Goal: Task Accomplishment & Management: Use online tool/utility

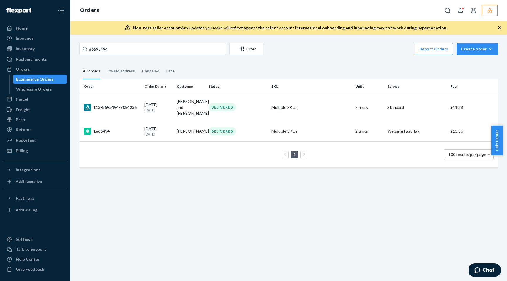
click at [36, 38] on div "Inbounds" at bounding box center [35, 38] width 62 height 8
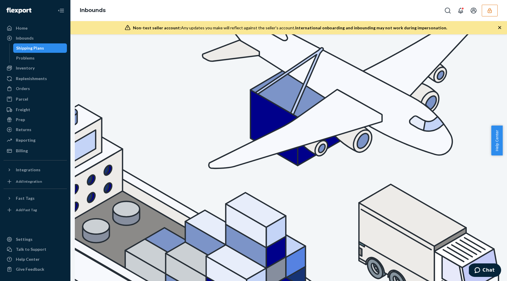
type input "DD9HZHTXLA8"
click at [34, 69] on div "Inventory" at bounding box center [35, 68] width 62 height 8
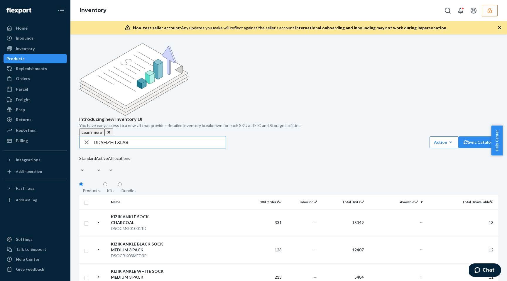
type input "DD9HZHTXLA8"
click at [165, 136] on input "DD9HZHTXLA8" at bounding box center [160, 142] width 132 height 12
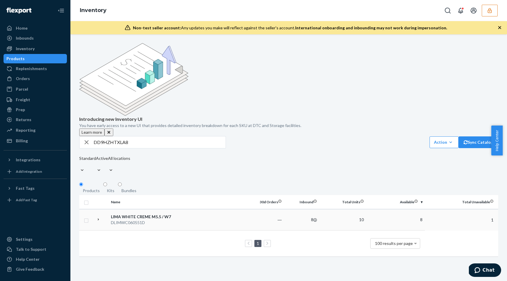
click at [287, 209] on td "8" at bounding box center [301, 219] width 35 height 21
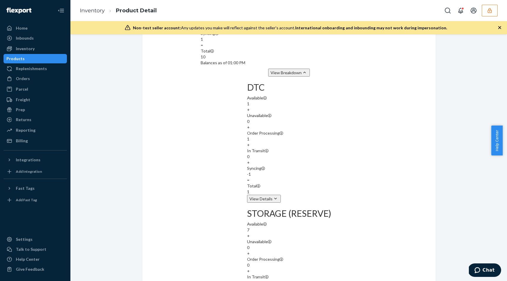
scroll to position [604, 0]
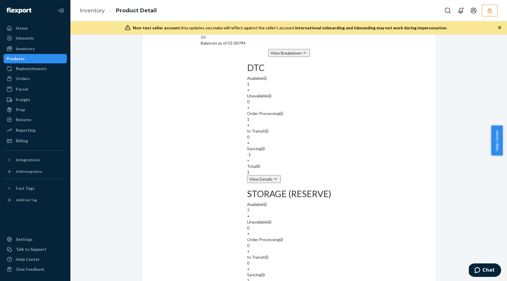
click at [31, 40] on div "Inbounds" at bounding box center [25, 38] width 18 height 6
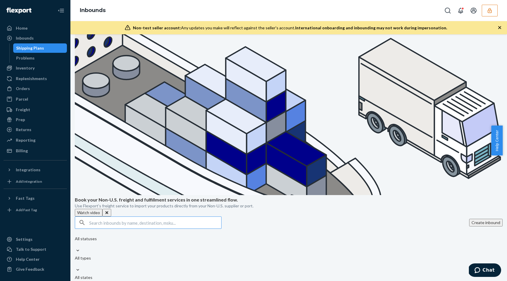
scroll to position [187, 0]
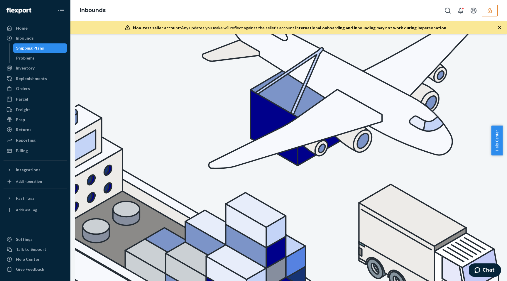
checkbox input "false"
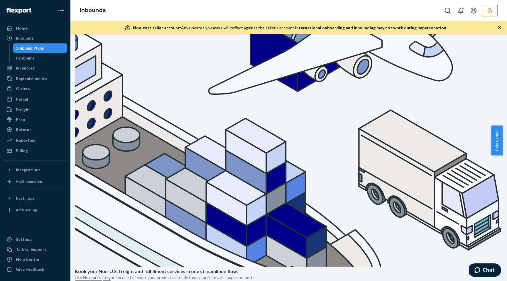
scroll to position [76, 0]
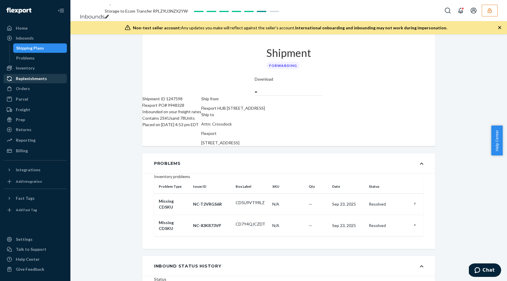
click at [19, 77] on div "Replenishments" at bounding box center [31, 79] width 31 height 6
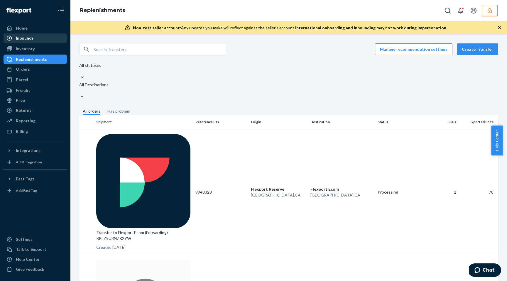
click at [34, 40] on div "Inbounds" at bounding box center [35, 38] width 62 height 8
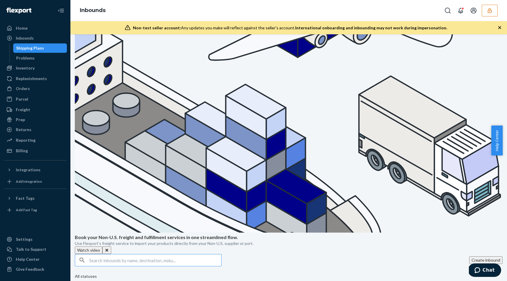
scroll to position [109, 0]
click at [33, 89] on div "Orders" at bounding box center [35, 88] width 62 height 8
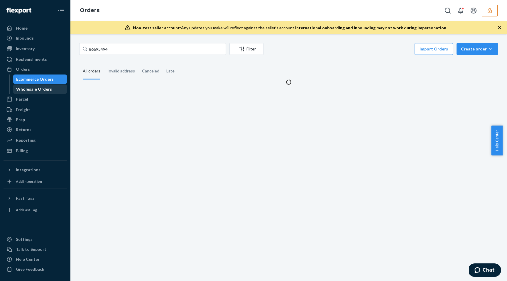
click at [33, 91] on div "Wholesale Orders" at bounding box center [34, 89] width 36 height 6
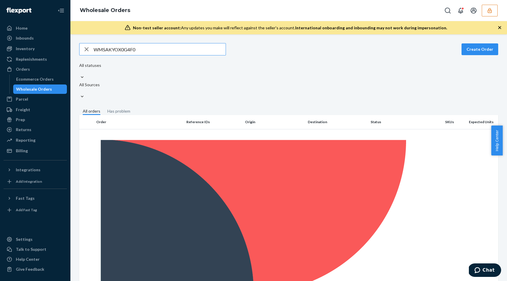
type input "WMSAKYOX0G4F0"
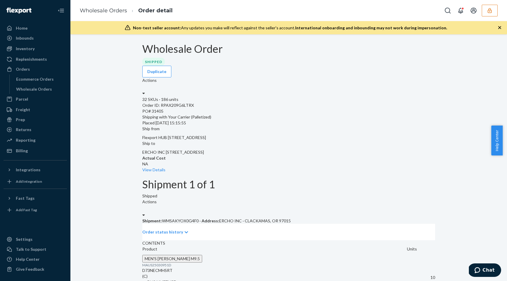
click at [191, 218] on p "Shipment: WMSAKYOX0G4F0 · Address: ERCHO INC · CLACKAMAS, OR 97015" at bounding box center [288, 221] width 293 height 6
copy p "WMSAKYOX0G4F0"
click at [324, 218] on div "Shipment: WMSAKYOX0G4F0 · Address: ERCHO INC · CLACKAMAS, OR 97015 Order status…" at bounding box center [288, 229] width 293 height 22
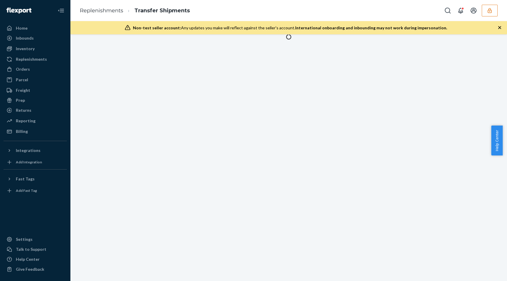
click at [491, 9] on icon "button" at bounding box center [490, 11] width 6 height 6
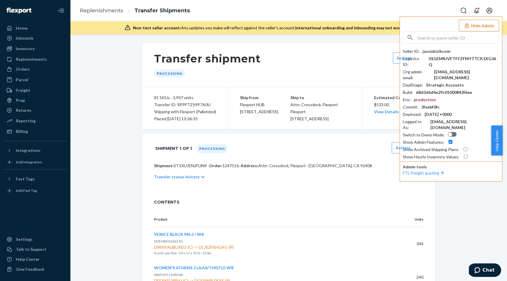
drag, startPoint x: 109, startPoint y: 85, endPoint x: 93, endPoint y: 72, distance: 20.8
click at [40, 41] on div "Inbounds" at bounding box center [35, 38] width 62 height 8
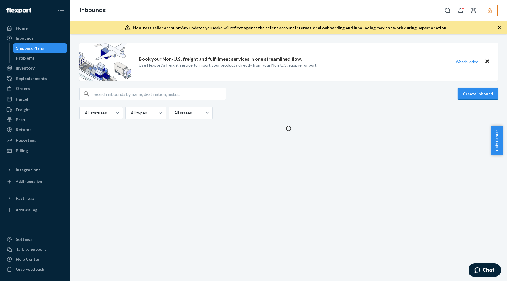
click at [478, 94] on button "Create inbound" at bounding box center [478, 94] width 40 height 12
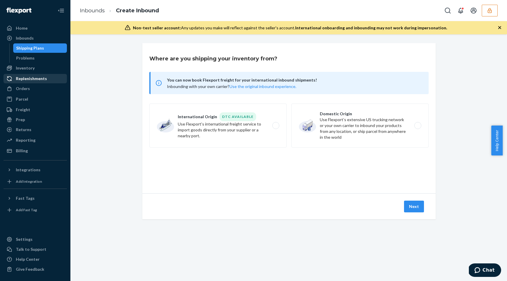
click at [28, 83] on link "Replenishments" at bounding box center [35, 78] width 63 height 9
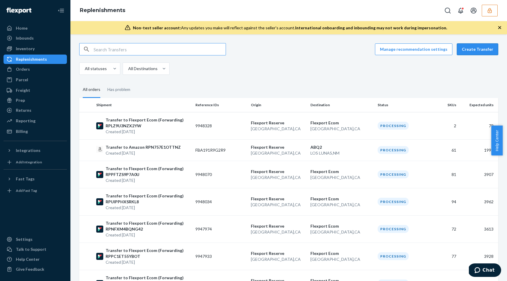
click at [468, 51] on button "Create Transfer" at bounding box center [477, 49] width 41 height 12
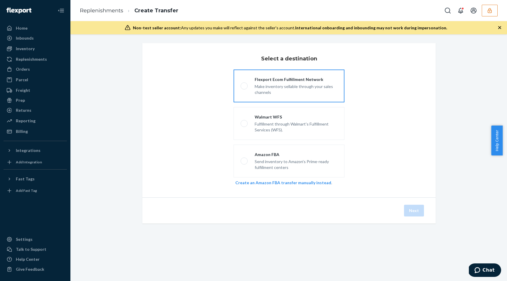
click at [288, 93] on div "Make inventory sellable through your sales channels" at bounding box center [296, 88] width 83 height 13
click at [244, 88] on input "Flexport Ecom Fulfillment Network Make inventory sellable through your sales ch…" at bounding box center [243, 86] width 4 height 4
radio input "true"
click at [412, 211] on button "Next" at bounding box center [414, 211] width 20 height 12
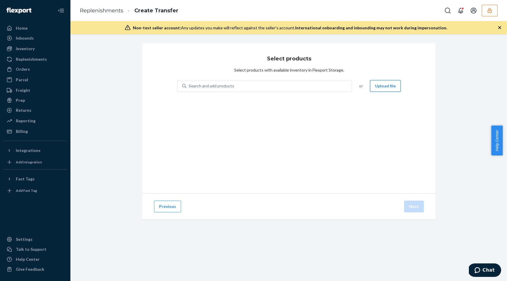
click at [386, 81] on button "Upload file" at bounding box center [385, 86] width 31 height 12
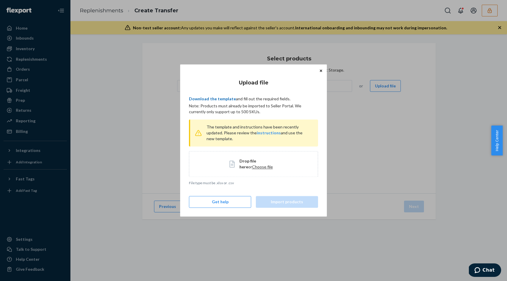
click at [223, 99] on link "Download the template" at bounding box center [212, 98] width 47 height 5
click at [245, 170] on span "Drop file here or Choose file" at bounding box center [258, 164] width 38 height 12
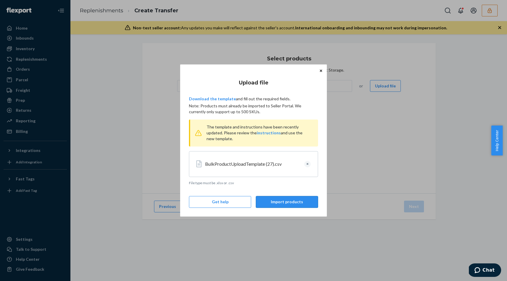
click at [285, 201] on button "Import products" at bounding box center [287, 202] width 62 height 12
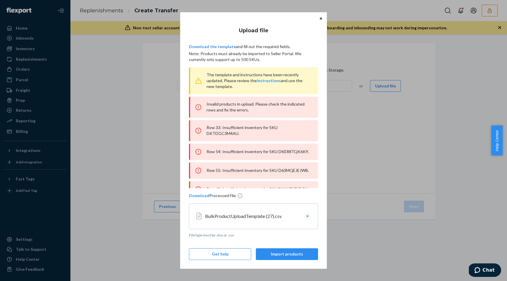
click at [233, 137] on div "Row 33: Insufficient inventory for SKU DKTDGC3M4AU." at bounding box center [253, 130] width 129 height 21
click at [230, 134] on div "Row 33: Insufficient inventory for SKU DKTDGC3M4AU." at bounding box center [253, 130] width 129 height 21
copy div "DKTDGC3M4AU"
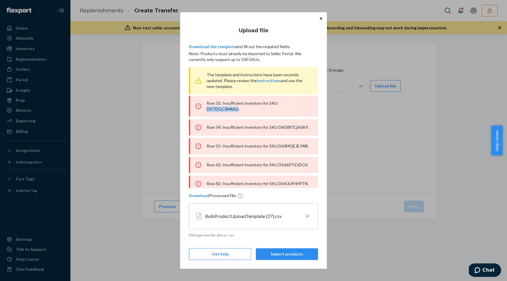
scroll to position [23, 0]
click at [282, 128] on div "Row 54: Insufficient inventory for SKU DKE88TQK6K9." at bounding box center [253, 128] width 129 height 16
copy div "DKE88TQK6K9"
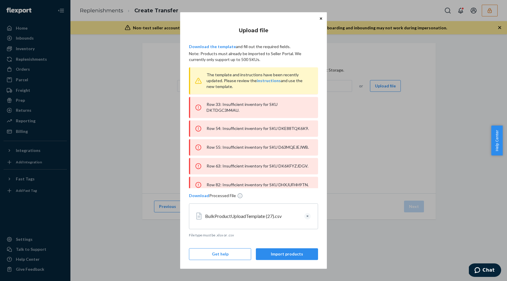
click at [226, 155] on div "Row 55: Insufficient inventory for SKU D63MQEJEJWB." at bounding box center [253, 147] width 129 height 16
copy div "D63MQEJEJWB"
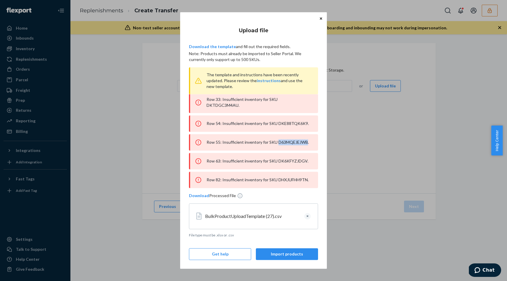
scroll to position [38, 0]
click at [298, 157] on div "Row 63: Insufficient inventory for SKU DK6KFYZJDGV." at bounding box center [253, 161] width 129 height 16
copy div "DK6KFYZJDGV"
click at [227, 180] on div "Row 82: Insufficient inventory for SKU DHXJUFHH9TN." at bounding box center [253, 180] width 129 height 16
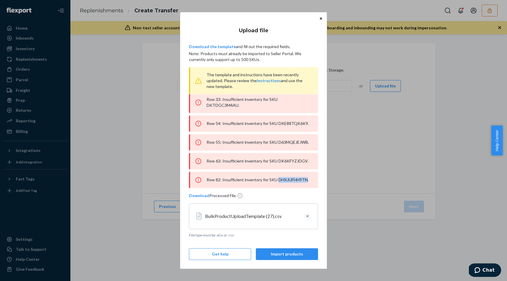
click at [227, 180] on div "Row 82: Insufficient inventory for SKU DHXJUFHH9TN." at bounding box center [253, 180] width 129 height 16
copy div "DHXJUFHH9TN"
click at [308, 216] on button "Clear" at bounding box center [307, 216] width 6 height 6
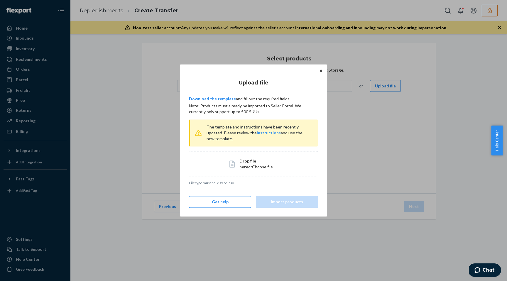
click at [236, 158] on div "Drop file here or Choose file" at bounding box center [253, 164] width 129 height 26
click at [252, 167] on span "Choose file" at bounding box center [262, 166] width 21 height 5
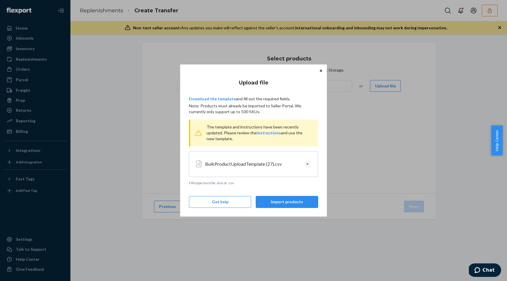
click at [285, 202] on button "Import products" at bounding box center [287, 202] width 62 height 12
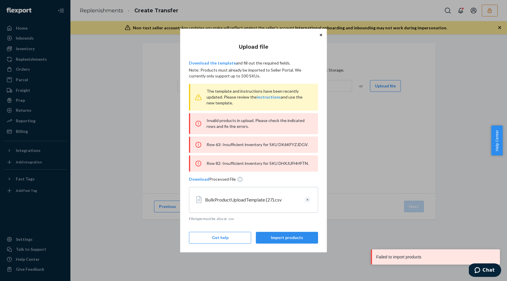
click at [291, 146] on div "Row 63: Insufficient inventory for SKU DK6KFYZJDGV." at bounding box center [253, 144] width 129 height 16
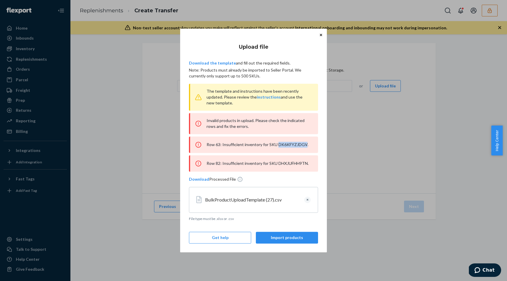
copy div "DK6KFYZJDGV"
click at [295, 164] on div "Row 82: Insufficient inventory for SKU DHXJUFHH9TN." at bounding box center [253, 163] width 129 height 16
copy div "DHXJUFHH9TN"
click at [308, 198] on button "Clear" at bounding box center [307, 200] width 6 height 6
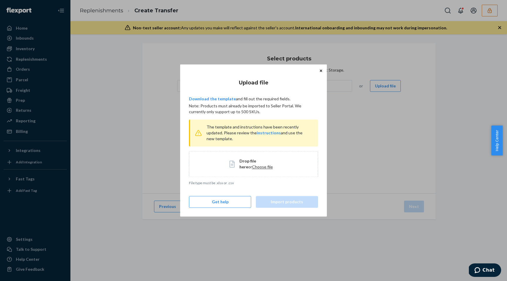
click at [254, 169] on span "Choose file" at bounding box center [262, 166] width 21 height 5
click at [252, 169] on span "Choose file" at bounding box center [262, 166] width 21 height 5
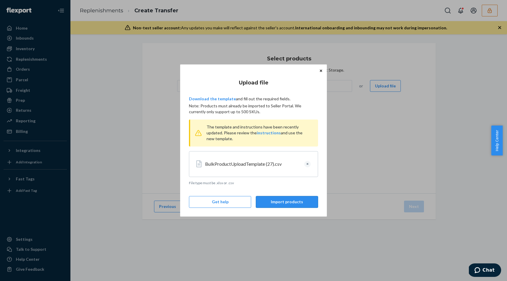
click at [282, 206] on button "Import products" at bounding box center [287, 202] width 62 height 12
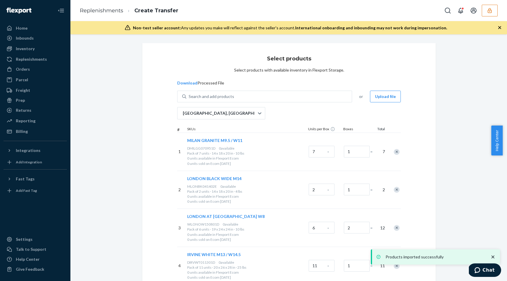
scroll to position [2994, 0]
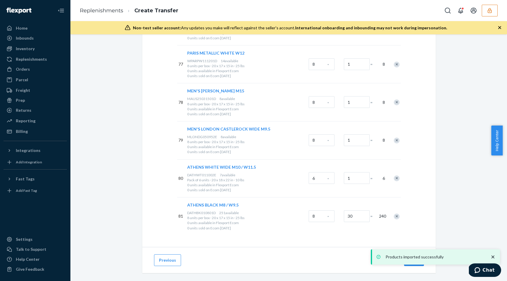
click at [493, 257] on icon "close toast" at bounding box center [492, 257] width 3 height 3
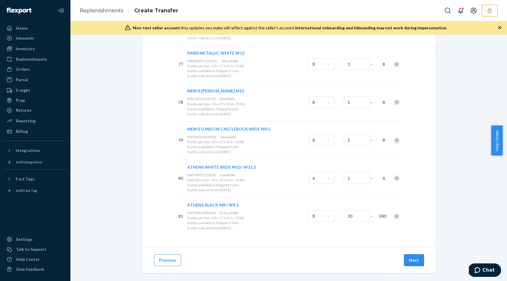
click at [413, 254] on button "Next" at bounding box center [414, 260] width 20 height 12
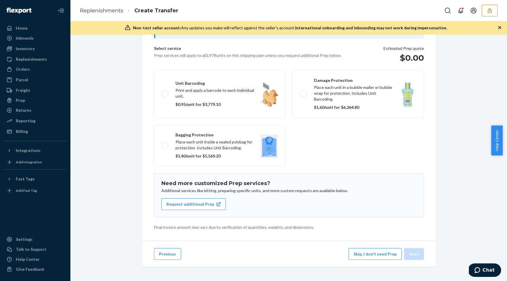
scroll to position [38, 0]
click at [373, 254] on button "Skip, I don't need Prep" at bounding box center [374, 254] width 53 height 12
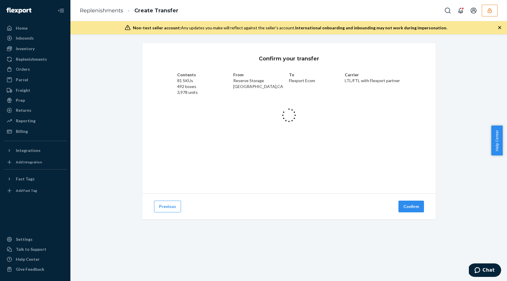
scroll to position [0, 0]
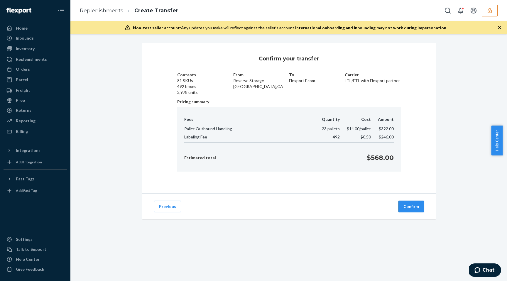
click at [407, 207] on button "Confirm" at bounding box center [411, 207] width 26 height 12
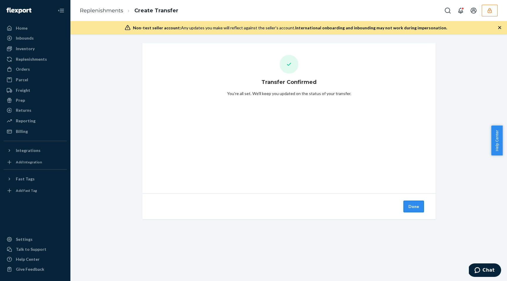
click at [403, 206] on button "Done" at bounding box center [413, 207] width 21 height 12
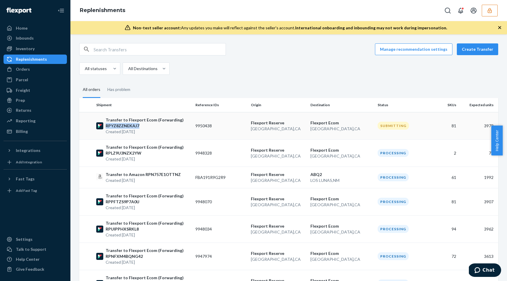
copy p "RPYZ8ZZNEKAJ7"
click at [180, 126] on p "Transfer to Flexport Ecom (Forwarding) RPYZ8ZZNEKAJ7" at bounding box center [148, 123] width 85 height 12
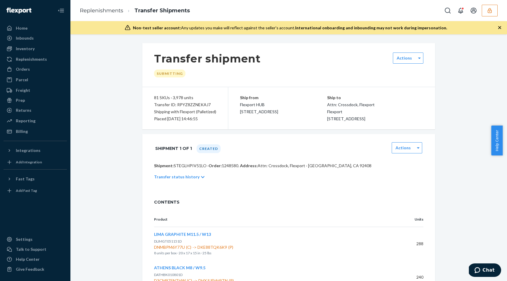
click at [187, 169] on p "Shipment: STEGLHPIV51LO · Order: 1248580 . Address: Attn: Crossdock, Flexport ·…" at bounding box center [288, 166] width 269 height 6
click at [298, 101] on div "Ship from Flexport HUB 2615 E 3rd Street San Bernardino, CA 92408" at bounding box center [283, 104] width 87 height 21
click at [22, 60] on div "Replenishments" at bounding box center [31, 59] width 31 height 6
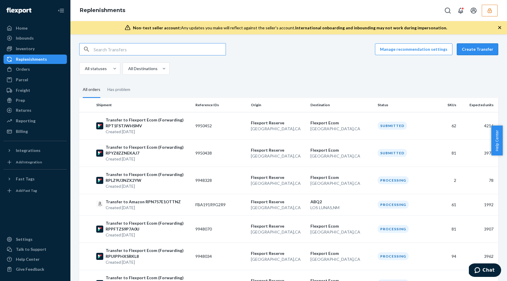
click at [467, 50] on button "Create Transfer" at bounding box center [477, 49] width 41 height 12
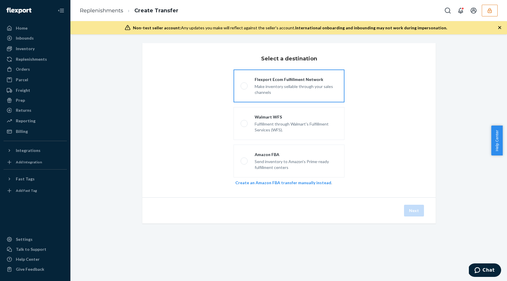
click at [289, 94] on div "Make inventory sellable through your sales channels" at bounding box center [296, 88] width 83 height 13
click at [244, 88] on input "Flexport Ecom Fulfillment Network Make inventory sellable through your sales ch…" at bounding box center [243, 86] width 4 height 4
radio input "true"
click at [406, 211] on button "Next" at bounding box center [414, 211] width 20 height 12
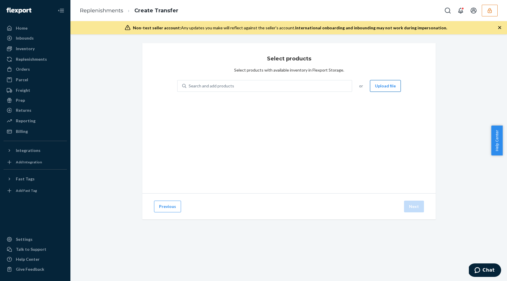
click at [392, 85] on button "Upload file" at bounding box center [385, 86] width 31 height 12
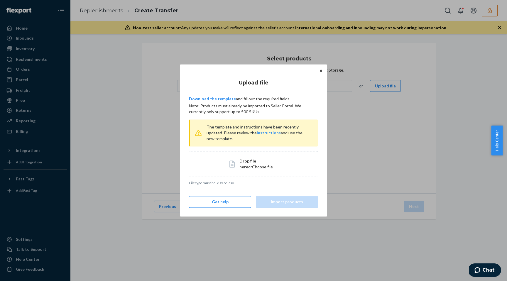
click at [252, 168] on span "Choose file" at bounding box center [262, 166] width 21 height 5
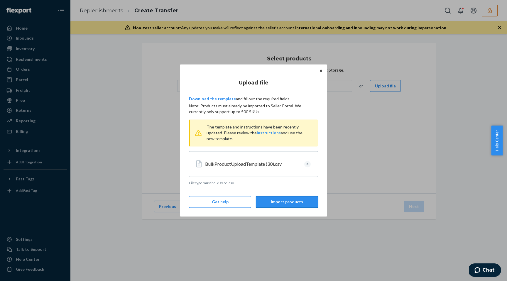
click at [287, 202] on button "Import products" at bounding box center [287, 202] width 62 height 12
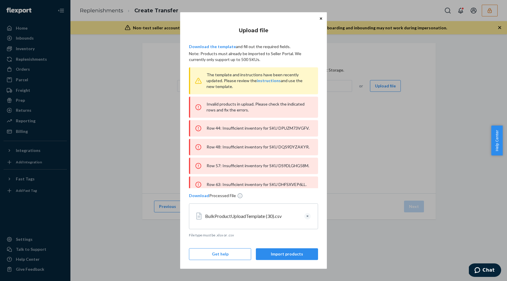
click at [224, 133] on div "Row 44: Insufficient inventory for SKU DPUZM73VGFV." at bounding box center [253, 128] width 129 height 16
click at [230, 155] on div "Row 48: Insufficient inventory for SKU DQS9DYZAKYR." at bounding box center [253, 147] width 129 height 16
drag, startPoint x: 230, startPoint y: 155, endPoint x: 250, endPoint y: 156, distance: 20.5
click at [230, 155] on div "Row 48: Insufficient inventory for SKU DQS9DYZAKYR." at bounding box center [253, 147] width 129 height 16
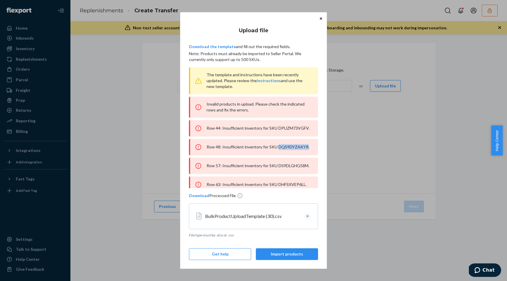
click at [221, 155] on div "Row 48: Insufficient inventory for SKU DQS9DYZAKYR." at bounding box center [253, 147] width 129 height 16
click at [222, 155] on div "Row 48: Insufficient inventory for SKU DQS9DYZAKYR." at bounding box center [253, 147] width 129 height 16
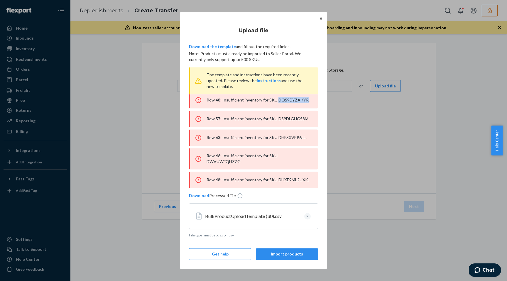
scroll to position [66, 0]
click at [229, 115] on div "Row 57: Insufficient inventory for SKU DS9DLGHG58M." at bounding box center [253, 119] width 129 height 16
click at [294, 132] on div "Row 63: Insufficient inventory for SKU DHFSXVEP6LL." at bounding box center [253, 137] width 129 height 16
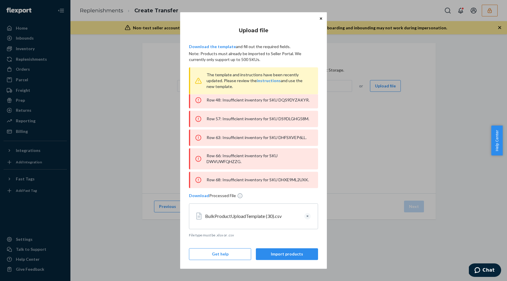
click at [234, 156] on div "Row 66: Insufficient inventory for SKU DWVUWFQHZZG." at bounding box center [253, 158] width 129 height 21
click at [227, 182] on div "Row 68: Insufficient inventory for SKU DHXE9ML2UXK." at bounding box center [253, 180] width 129 height 16
click at [308, 216] on button "Clear" at bounding box center [307, 216] width 6 height 6
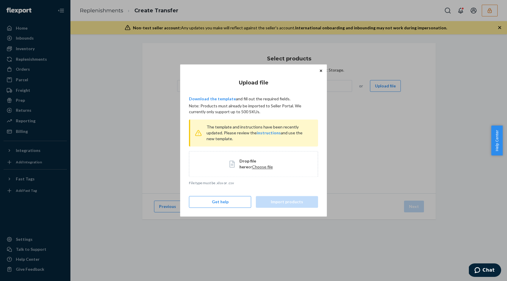
click at [255, 166] on span "Choose file" at bounding box center [262, 166] width 21 height 5
click at [255, 165] on span "Choose file" at bounding box center [262, 166] width 21 height 5
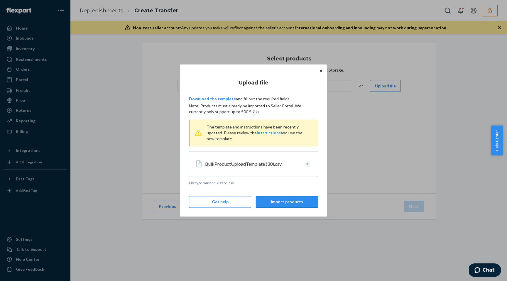
click at [284, 199] on button "Import products" at bounding box center [287, 202] width 62 height 12
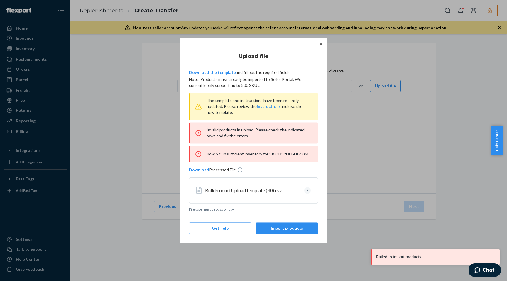
click at [287, 157] on div "Row 57: Insufficient inventory for SKU DS9DLGHG58M." at bounding box center [253, 154] width 129 height 16
click at [288, 154] on div "Row 57: Insufficient inventory for SKU DS9DLGHG58M." at bounding box center [253, 154] width 129 height 16
click at [310, 190] on button "Clear" at bounding box center [307, 190] width 6 height 6
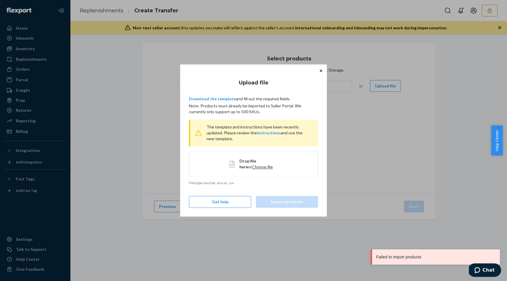
click at [251, 162] on span "Drop file here" at bounding box center [247, 163] width 17 height 11
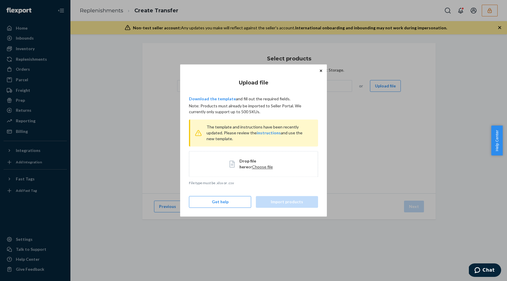
click at [252, 166] on span "Choose file" at bounding box center [262, 166] width 21 height 5
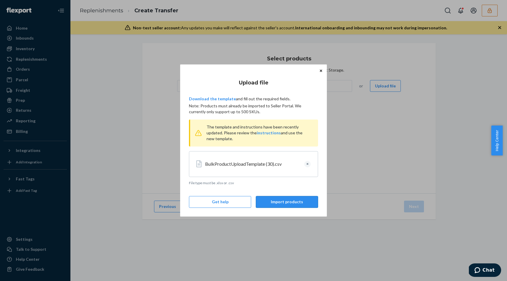
click at [277, 202] on button "Import products" at bounding box center [287, 202] width 62 height 12
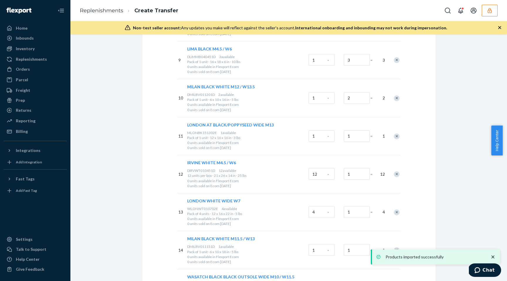
scroll to position [2429, 0]
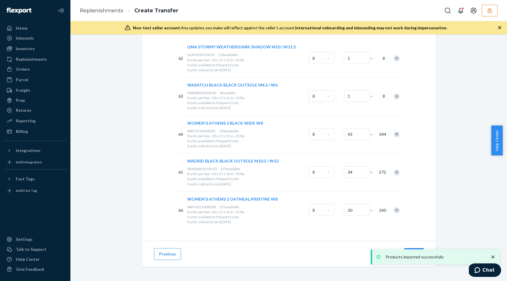
click at [493, 256] on icon "close toast" at bounding box center [492, 257] width 3 height 3
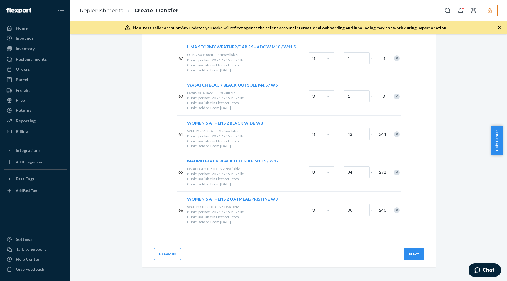
click at [396, 252] on div "Products imported successfully" at bounding box center [435, 256] width 129 height 15
click at [414, 254] on button "Next" at bounding box center [414, 254] width 20 height 12
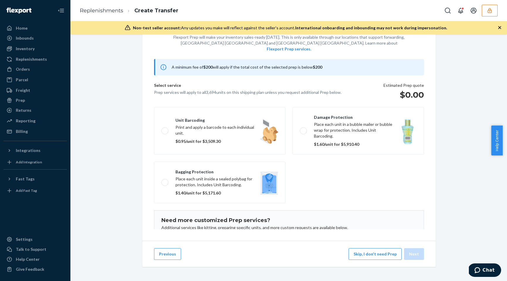
scroll to position [35, 0]
click at [375, 253] on button "Skip, I don't need Prep" at bounding box center [374, 254] width 53 height 12
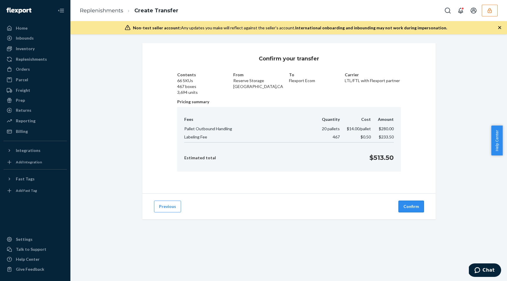
click at [409, 209] on button "Confirm" at bounding box center [411, 207] width 26 height 12
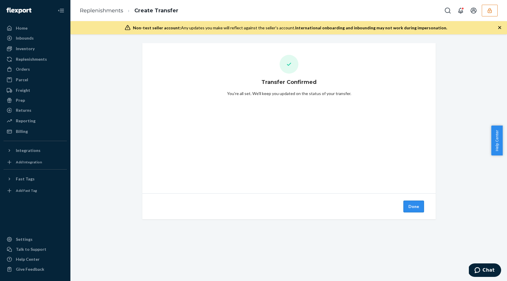
click at [412, 206] on button "Done" at bounding box center [413, 207] width 21 height 12
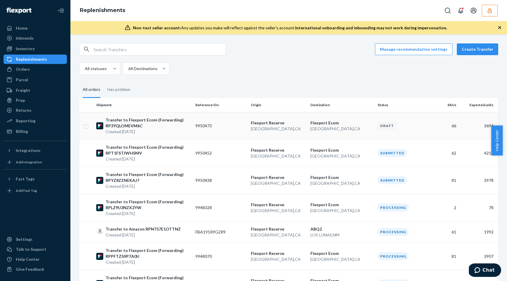
click at [190, 131] on td "Transfer to Flexport Ecom (Forwarding) RP3YQLOMEVM6C Created Sep 24, 2025" at bounding box center [143, 125] width 99 height 27
click at [187, 129] on p "Created Sep 24, 2025" at bounding box center [148, 132] width 85 height 6
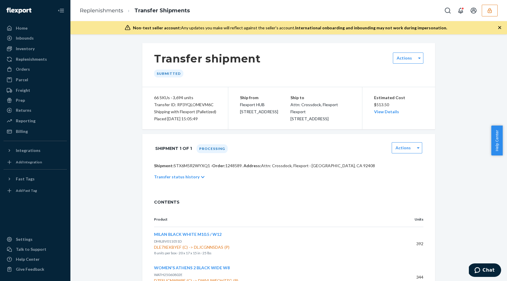
click at [200, 169] on p "Shipment: STX6M5R2WYXQ1 · Order: 1248589 . Address: Attn: Crossdock, Flexport ·…" at bounding box center [288, 166] width 269 height 6
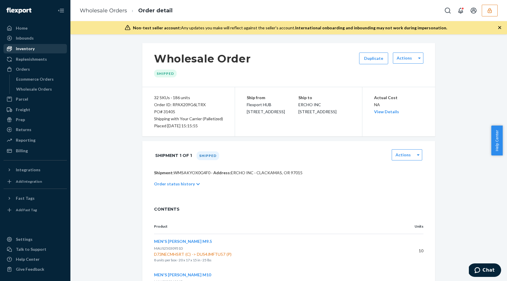
click at [29, 51] on div "Inventory" at bounding box center [25, 49] width 19 height 6
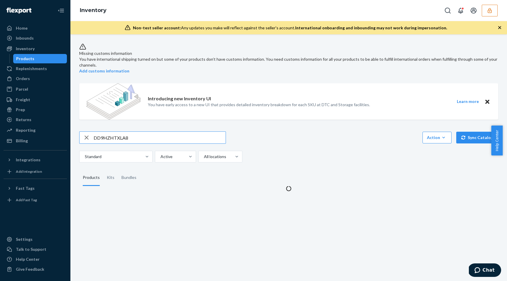
click at [127, 132] on input "DD9HZHTXLA8" at bounding box center [160, 138] width 132 height 12
drag, startPoint x: 127, startPoint y: 132, endPoint x: 298, endPoint y: 158, distance: 173.2
click at [127, 133] on input "DD9HZHTXLA8" at bounding box center [160, 138] width 132 height 12
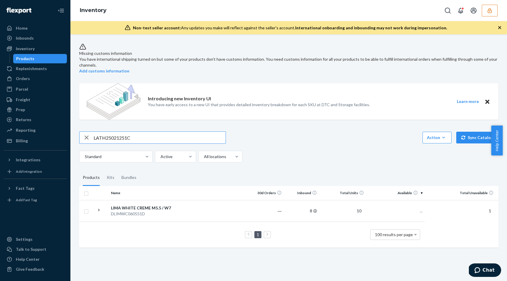
type input "LATH25021251C"
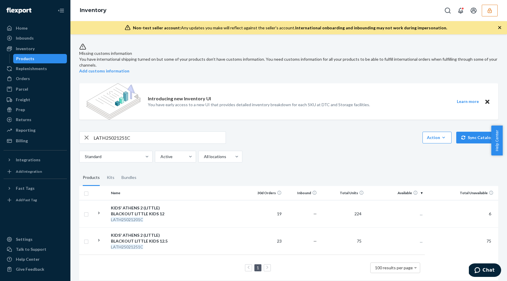
scroll to position [7, 0]
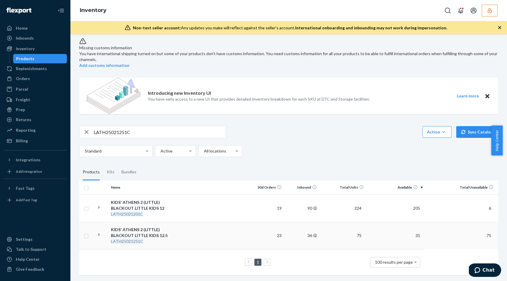
click at [229, 223] on td at bounding box center [212, 235] width 74 height 27
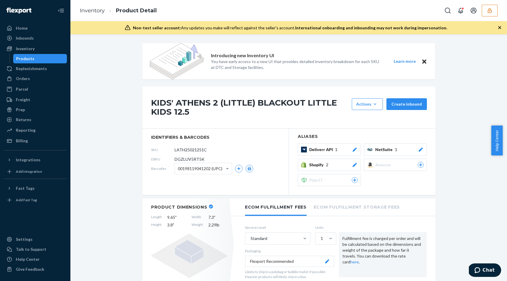
click at [186, 157] on span "DGZLUV5RT5K" at bounding box center [190, 159] width 30 height 6
copy span "DGZLUV5RT5K"
drag, startPoint x: 129, startPoint y: 187, endPoint x: 126, endPoint y: 182, distance: 5.8
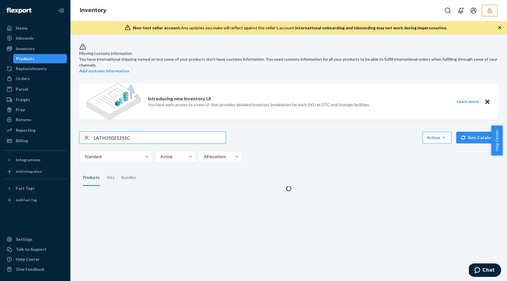
click at [123, 136] on input "LATH25021251C" at bounding box center [160, 138] width 132 height 12
type input "LATH25020301Y"
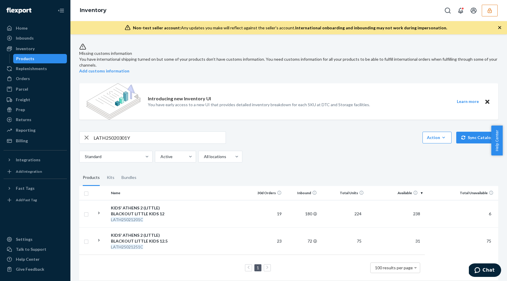
drag, startPoint x: 24, startPoint y: 40, endPoint x: 48, endPoint y: 46, distance: 25.2
click at [24, 40] on div "Inbounds" at bounding box center [25, 38] width 18 height 6
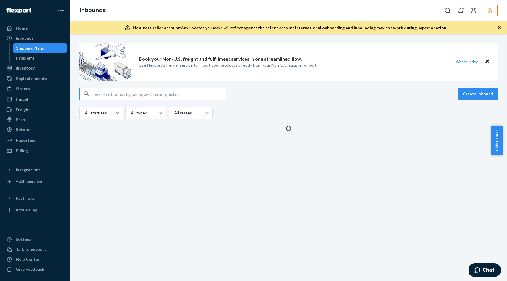
click at [128, 94] on input "text" at bounding box center [160, 94] width 132 height 12
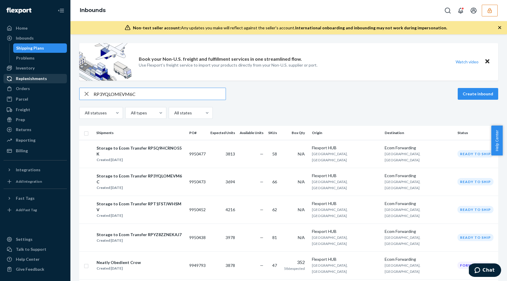
type input "RP3YQLOMEVM6C"
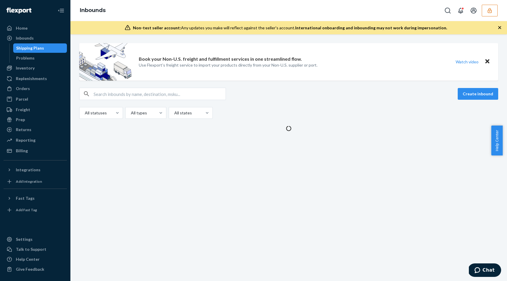
click at [122, 94] on input "text" at bounding box center [160, 94] width 132 height 12
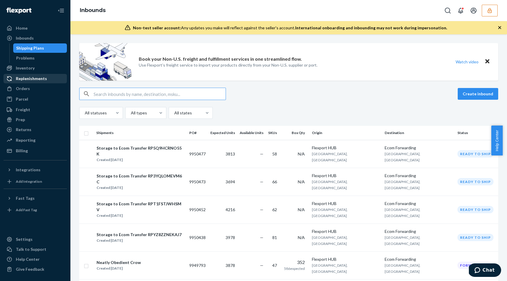
click at [28, 77] on div "Replenishments" at bounding box center [31, 79] width 31 height 6
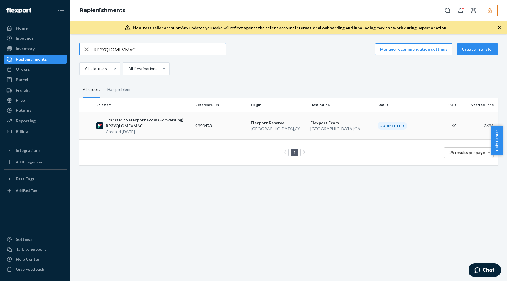
type input "RP3YQLOMEVM6C"
click at [235, 123] on td "9950473" at bounding box center [220, 125] width 55 height 27
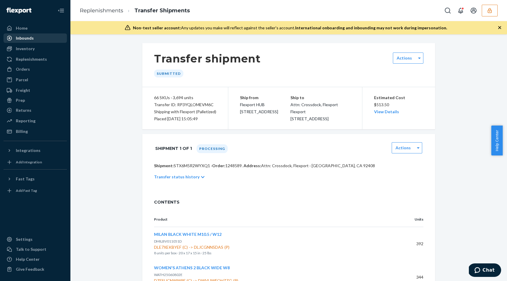
click at [27, 41] on div "Inbounds" at bounding box center [35, 38] width 62 height 8
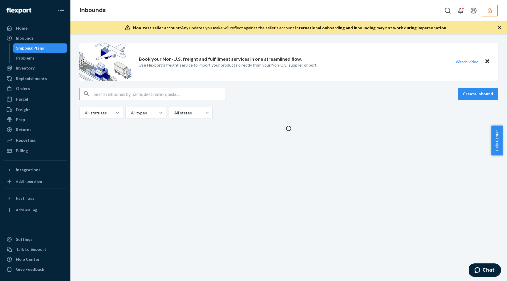
type input "9950473"
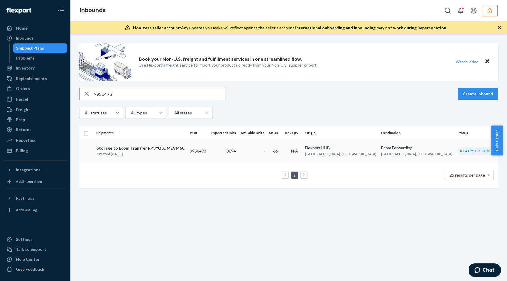
type input "9950473"
click at [184, 153] on div "Storage to Ecom Transfer RP3YQLOMEVM6C Created Sep 24, 2025" at bounding box center [140, 151] width 89 height 12
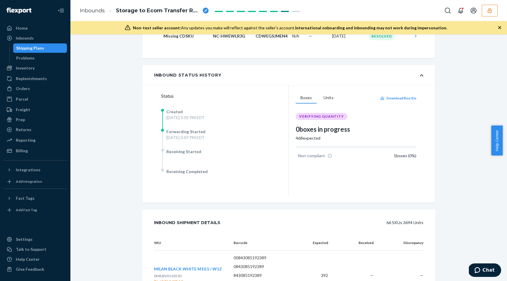
scroll to position [13, 0]
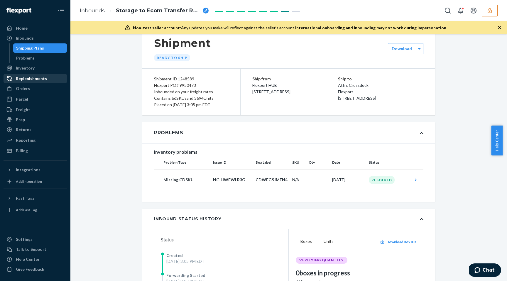
click at [34, 77] on div "Replenishments" at bounding box center [31, 79] width 31 height 6
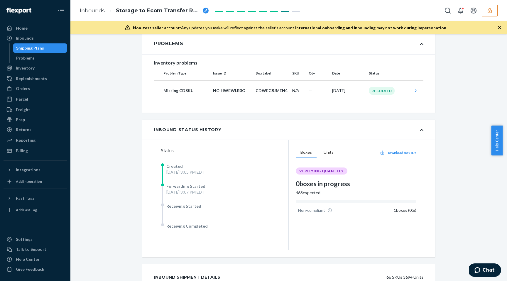
scroll to position [105, 0]
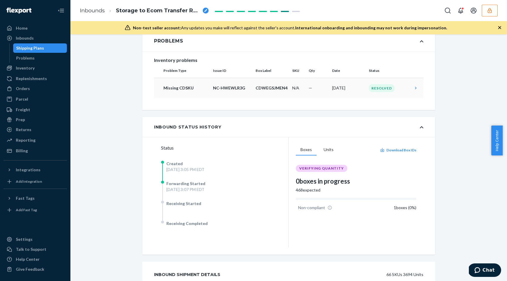
click at [263, 88] on p "CDWEGSJMEN4" at bounding box center [272, 88] width 32 height 6
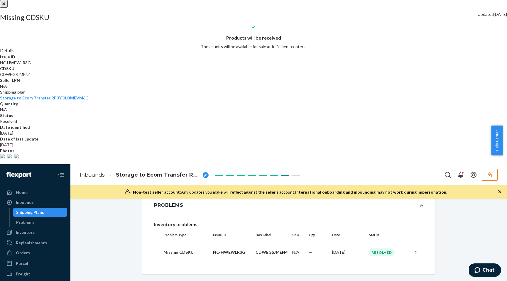
click at [32, 0] on div at bounding box center [253, 0] width 507 height 0
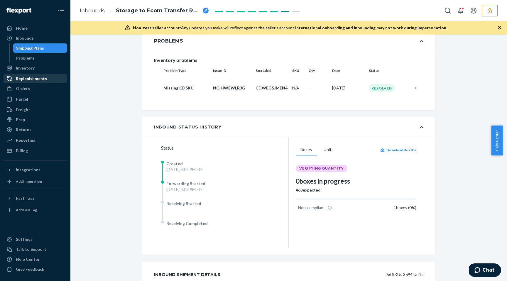
click at [31, 79] on div "Replenishments" at bounding box center [31, 79] width 31 height 6
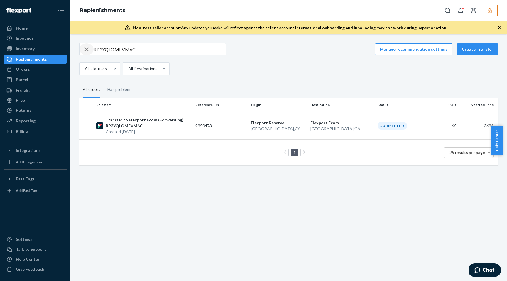
click at [85, 49] on icon "button" at bounding box center [86, 49] width 7 height 12
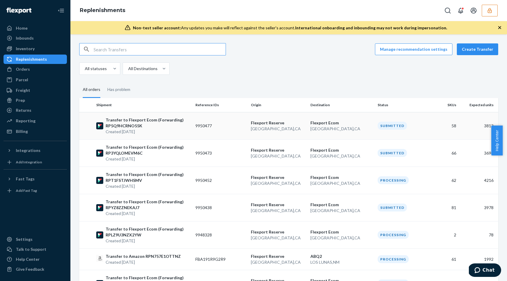
click at [239, 127] on td "9950477" at bounding box center [220, 125] width 55 height 27
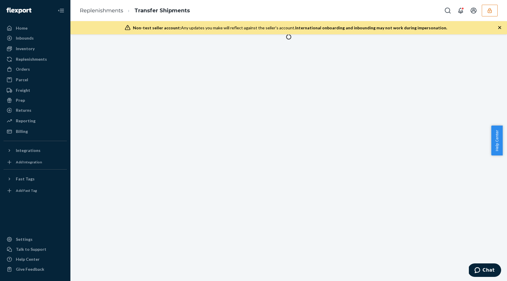
drag, startPoint x: 234, startPoint y: 125, endPoint x: 235, endPoint y: 129, distance: 4.6
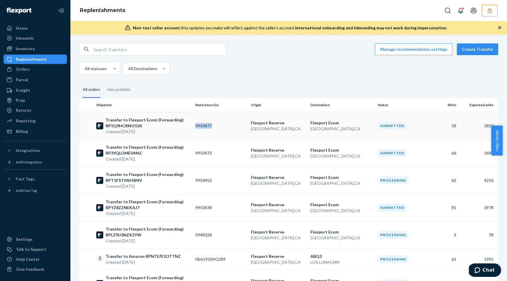
copy td "9950477"
click at [28, 38] on div "Inbounds" at bounding box center [25, 38] width 18 height 6
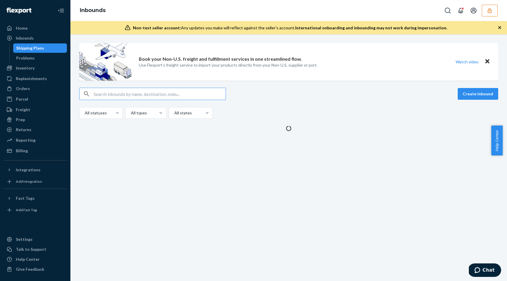
type input "9950477"
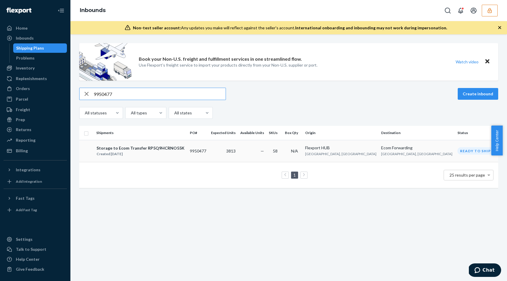
type input "9950477"
click at [238, 148] on td "3813" at bounding box center [223, 151] width 29 height 22
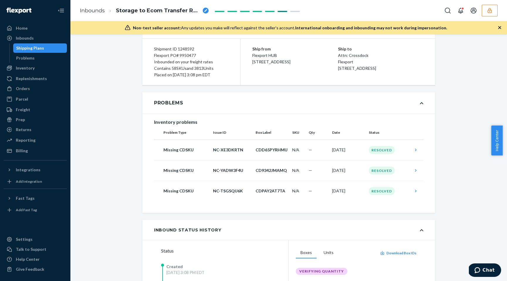
scroll to position [46, 0]
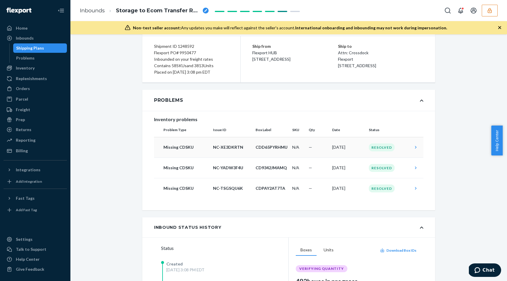
click at [308, 150] on td "—" at bounding box center [317, 147] width 23 height 21
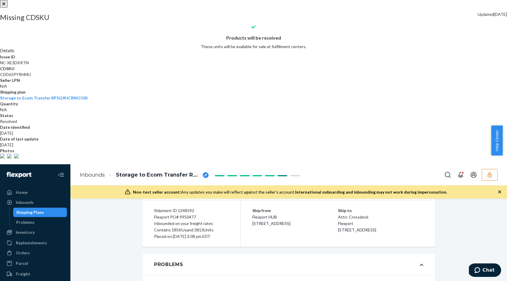
click at [5, 158] on img at bounding box center [2, 156] width 5 height 5
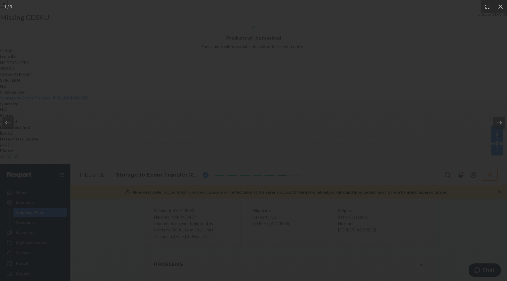
click at [501, 124] on icon at bounding box center [499, 123] width 6 height 6
click at [499, 124] on icon at bounding box center [499, 123] width 6 height 6
click at [227, 0] on div at bounding box center [253, 0] width 507 height 0
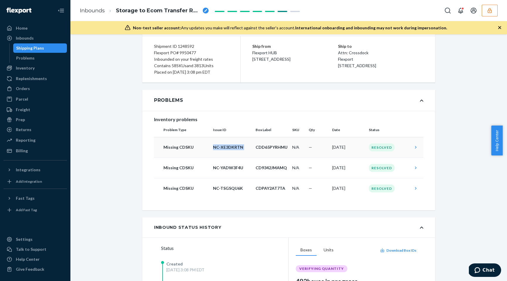
click at [227, 148] on p "NC-XE3DKRTN" at bounding box center [232, 147] width 38 height 6
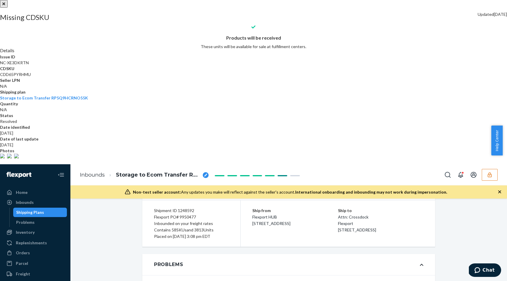
copy p "NC-XE3DKRTN"
click at [187, 0] on div at bounding box center [253, 0] width 507 height 0
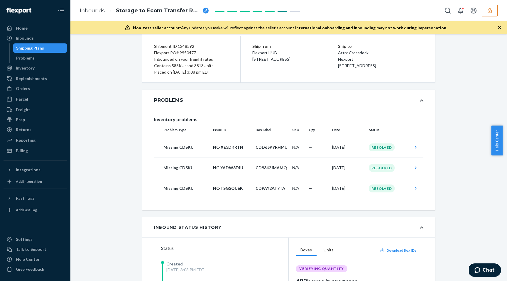
click at [188, 51] on div "Flexport PO# 9950477" at bounding box center [191, 53] width 75 height 6
click at [187, 52] on div "Flexport PO# 9950477" at bounding box center [191, 53] width 75 height 6
copy div "9950477"
click at [31, 41] on div "Inbounds" at bounding box center [25, 38] width 18 height 6
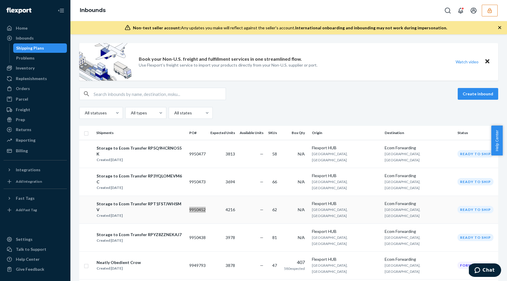
copy td "9950452"
copy td "9950477"
click at [185, 154] on div "Storage to Ecom Transfer RP5Q9HCRNO55K Created Sep 24, 2025" at bounding box center [140, 154] width 88 height 18
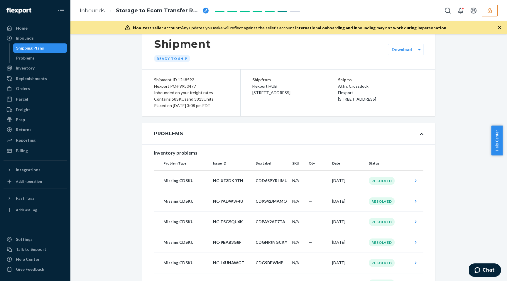
scroll to position [13, 0]
click at [35, 79] on div "Replenishments" at bounding box center [31, 79] width 31 height 6
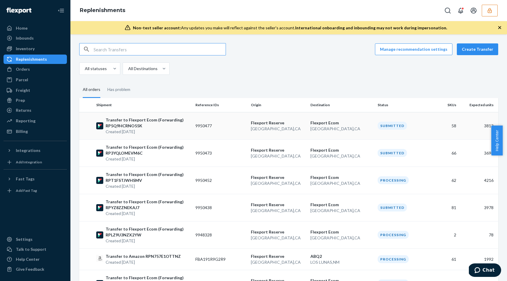
click at [173, 127] on p "Transfer to Flexport Ecom (Forwarding) RP5Q9HCRNO55K" at bounding box center [148, 123] width 85 height 12
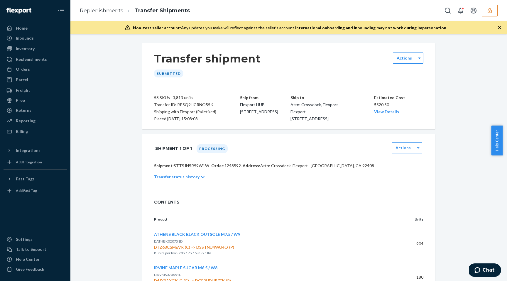
click at [185, 169] on p "Shipment: STTSJN5R99W1W · Order: 1248592 . Address: Attn: Crossdock, Flexport ·…" at bounding box center [288, 166] width 269 height 6
copy p "STTSJN5R99W1W"
click at [303, 192] on div "Shipment: STTSJN5R99W1W · Order: 1248592 . Address: Attn: Crossdock, Flexport ·…" at bounding box center [288, 177] width 293 height 29
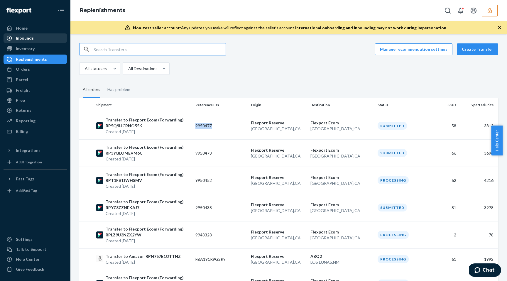
click at [35, 40] on div "Inbounds" at bounding box center [35, 38] width 62 height 8
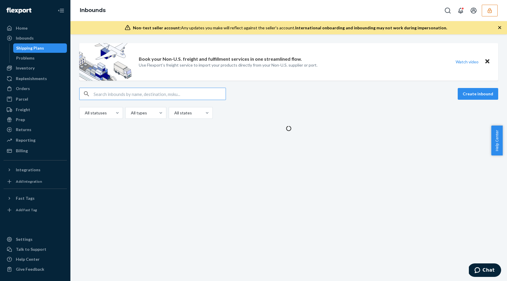
type input "9950477"
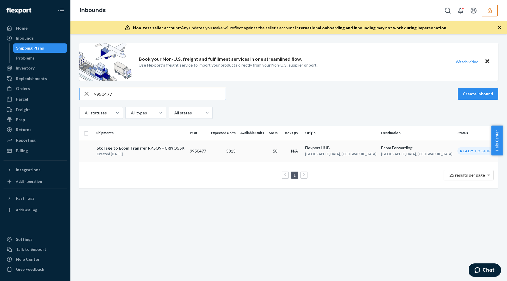
type input "9950477"
click at [238, 152] on td "3813" at bounding box center [223, 151] width 29 height 22
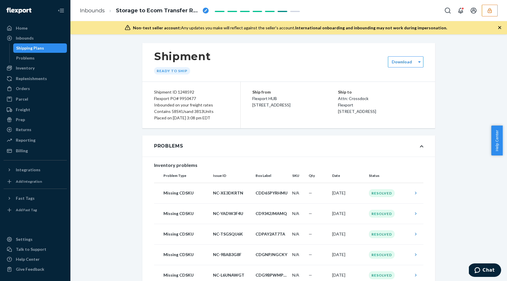
click at [181, 99] on div "Flexport PO# 9950477" at bounding box center [191, 98] width 75 height 6
copy div "9950477"
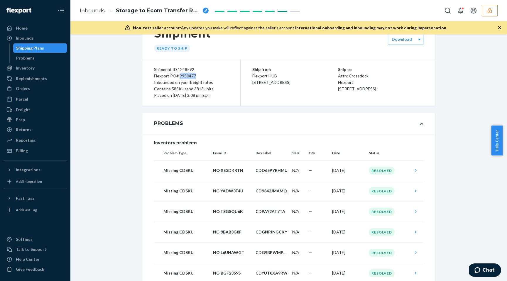
scroll to position [32, 0]
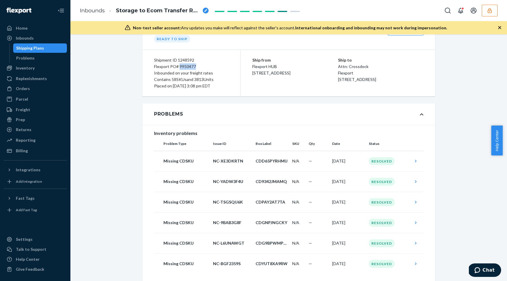
copy div "9950477"
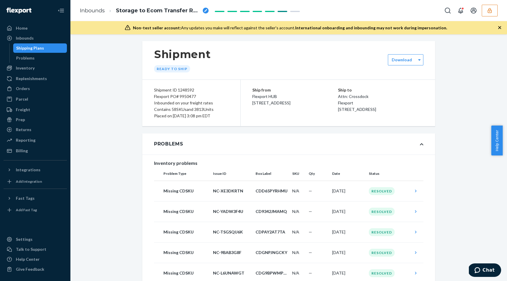
scroll to position [0, 0]
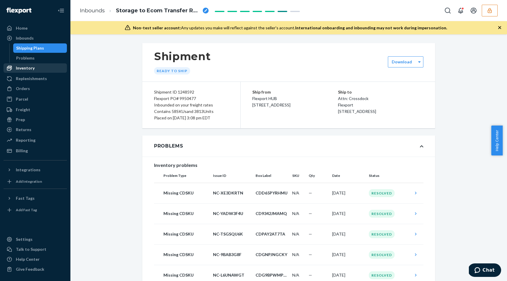
click at [30, 69] on div "Inventory" at bounding box center [25, 68] width 19 height 6
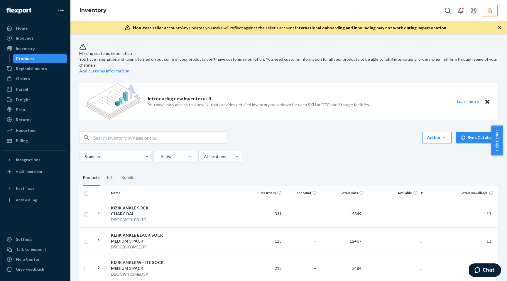
click at [165, 132] on input "text" at bounding box center [160, 138] width 132 height 12
paste input "LATH25020301Y"
type input "LATH25020301Y"
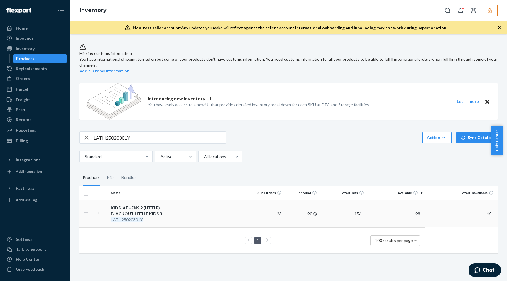
click at [228, 209] on td at bounding box center [212, 213] width 74 height 27
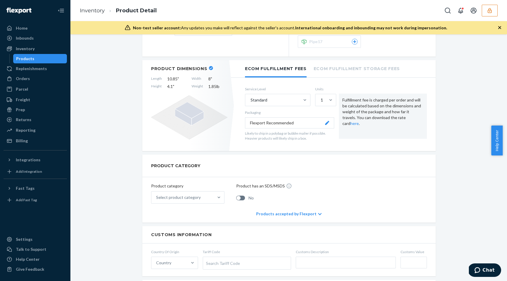
scroll to position [626, 0]
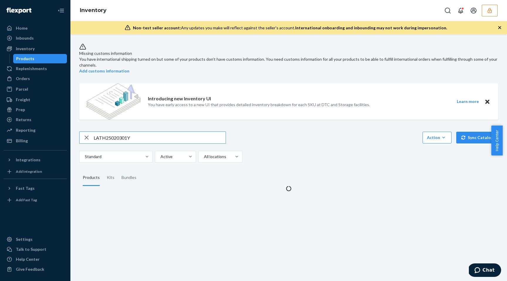
click at [130, 128] on div "Missing customs information You have international shipping turned on but some …" at bounding box center [289, 114] width 428 height 153
click at [135, 137] on input "LATH25020301Y" at bounding box center [160, 138] width 132 height 12
click at [134, 137] on input "LATH25020301Y" at bounding box center [160, 138] width 132 height 12
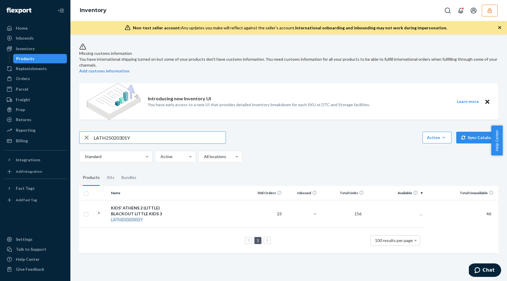
paste input "25"
type input "LATH25020251Y"
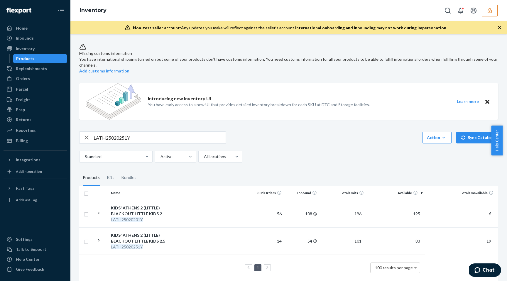
click at [239, 239] on td at bounding box center [212, 240] width 74 height 27
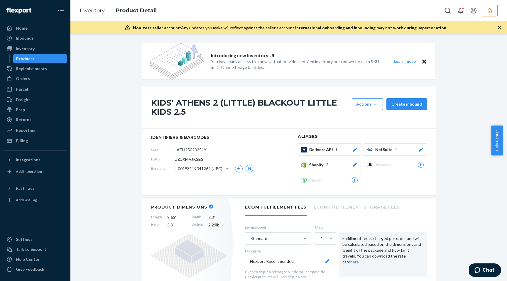
click at [190, 159] on span "DZ5XMVJKSBS" at bounding box center [189, 159] width 29 height 6
copy span "DZ5XMVJKSBS"
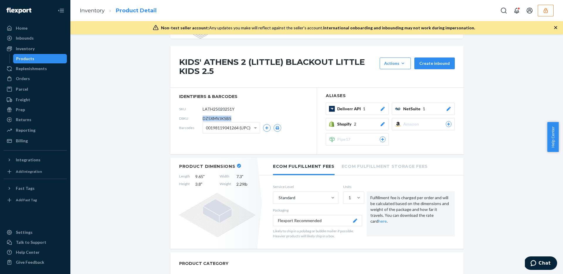
scroll to position [41, 0]
click at [507, 1] on div "Inventory Product Detail" at bounding box center [316, 10] width 493 height 21
click at [507, 15] on button "button" at bounding box center [546, 11] width 16 height 12
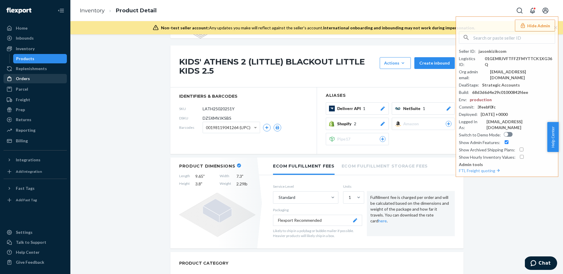
click at [35, 67] on div "Replenishments" at bounding box center [31, 69] width 31 height 6
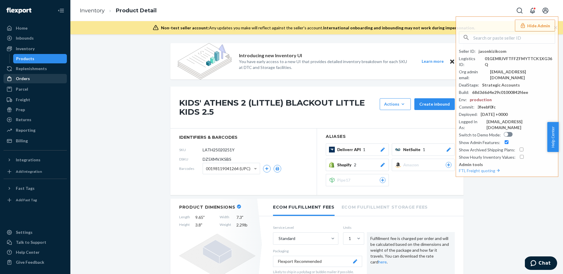
click at [25, 80] on ul "Home Inbounds Shipping Plans Problems Inventory Products Replenishments Orders …" at bounding box center [35, 84] width 63 height 122
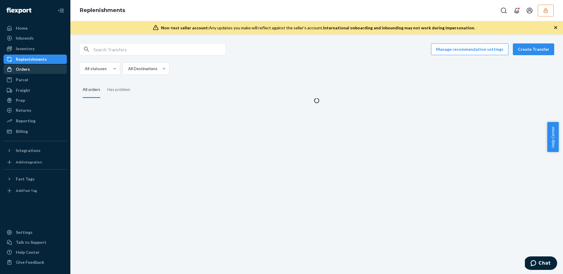
click at [27, 70] on div "Orders" at bounding box center [23, 69] width 14 height 6
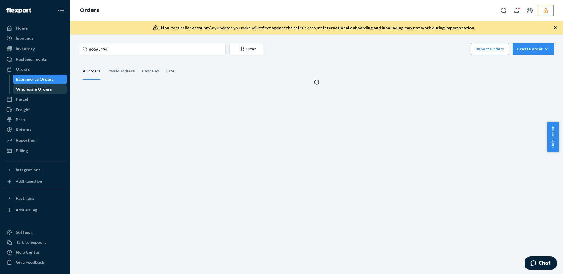
click at [26, 93] on div "Wholesale Orders" at bounding box center [40, 89] width 53 height 8
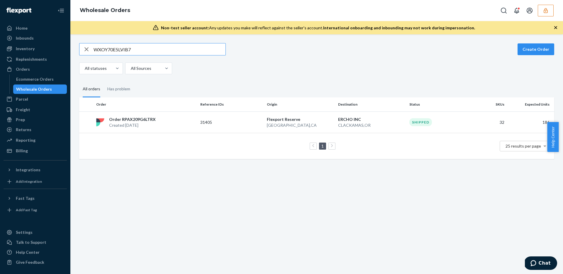
type input "WXOY70E5LVIB7"
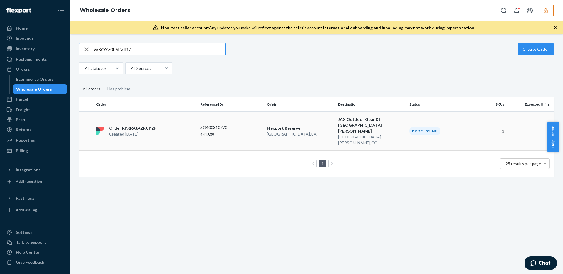
click at [326, 125] on p "Flexport Reserve" at bounding box center [300, 128] width 67 height 6
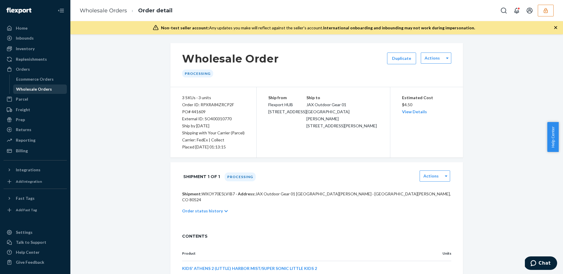
click at [15, 92] on div "Wholesale Orders" at bounding box center [40, 89] width 53 height 8
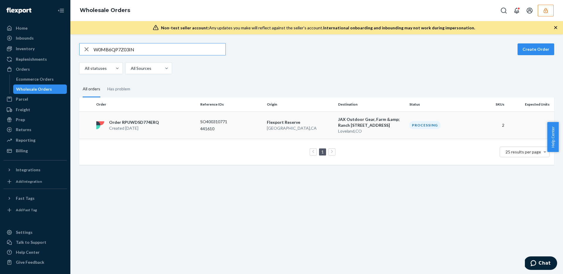
type input "W0MB6QP7Z03IN"
click at [332, 127] on td "Flexport Reserve San Bernardino , CA" at bounding box center [300, 124] width 71 height 27
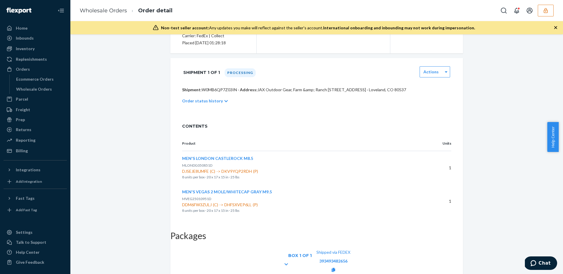
scroll to position [112, 0]
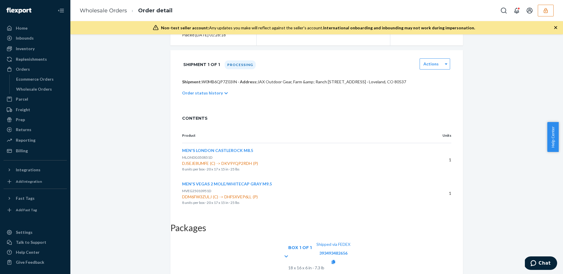
click at [507, 12] on button "button" at bounding box center [546, 11] width 16 height 12
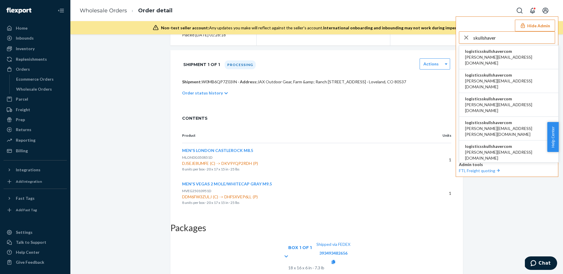
type input "skullshaver"
click at [494, 53] on span "logisticsskullshavercom" at bounding box center [508, 51] width 87 height 6
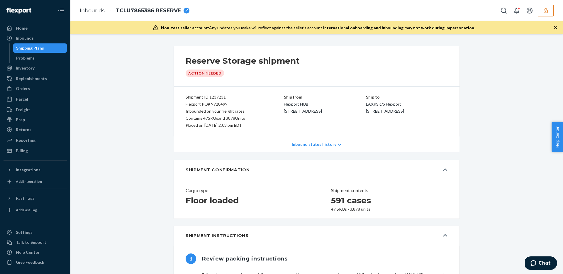
scroll to position [2001, 0]
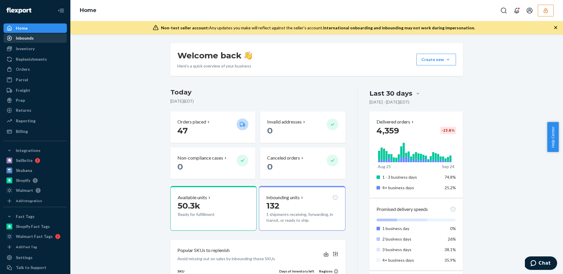
click at [31, 39] on div "Inbounds" at bounding box center [25, 38] width 18 height 6
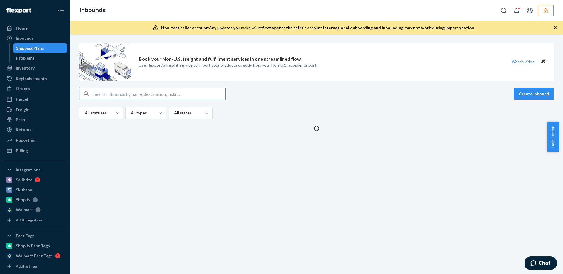
click at [30, 49] on div "Shipping Plans" at bounding box center [30, 48] width 28 height 6
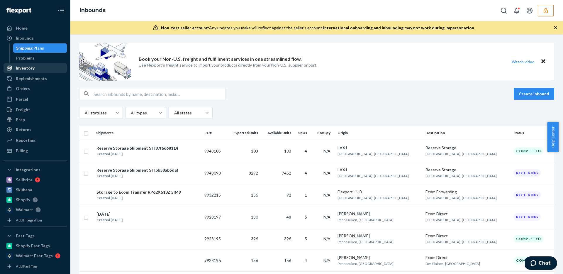
click at [33, 66] on div "Inventory" at bounding box center [25, 68] width 19 height 6
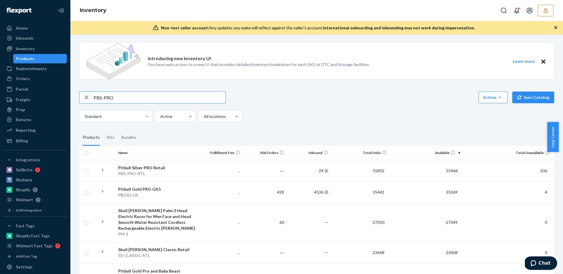
type input "PBS-PRO"
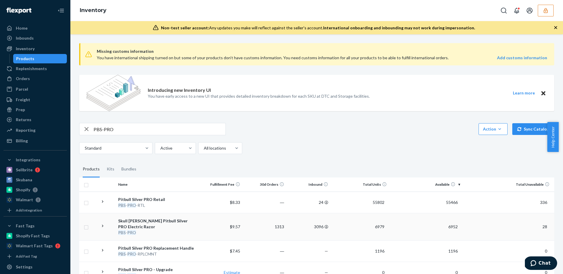
click at [189, 230] on div "PBS - PRO" at bounding box center [157, 233] width 78 height 6
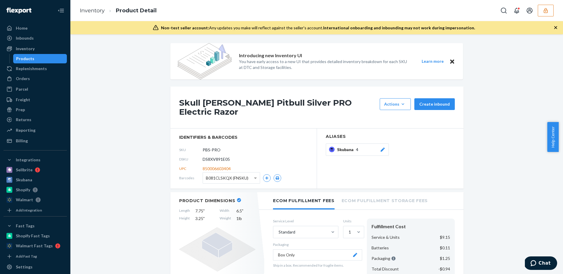
click at [223, 156] on span "DS8XV891E05" at bounding box center [216, 159] width 27 height 6
copy span "DS8XV891E05"
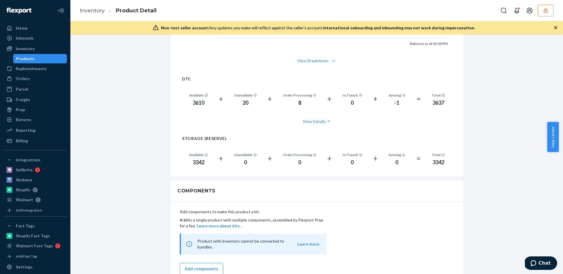
scroll to position [492, 0]
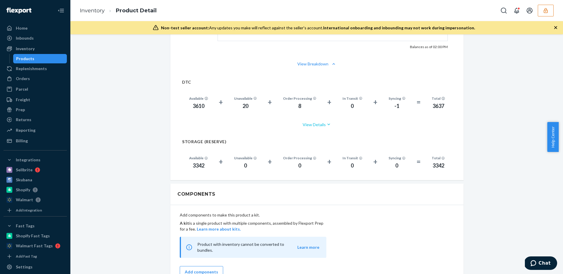
click at [322, 117] on button "View Details" at bounding box center [317, 125] width 270 height 16
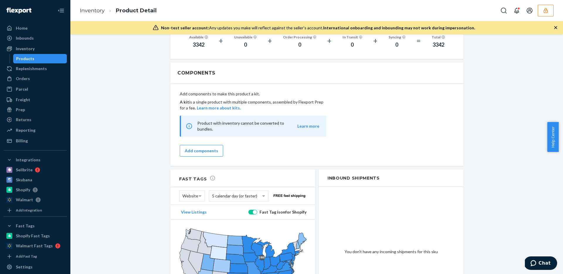
scroll to position [696, 0]
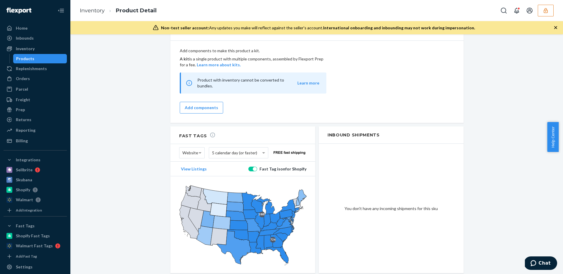
click at [545, 6] on button "button" at bounding box center [546, 11] width 16 height 12
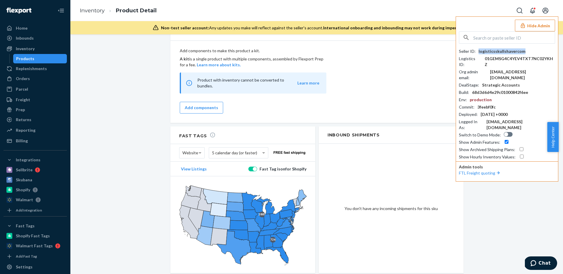
click at [501, 49] on div "logisticsskullshavercom" at bounding box center [502, 51] width 47 height 6
click at [540, 21] on button "Hide Admin" at bounding box center [535, 26] width 40 height 12
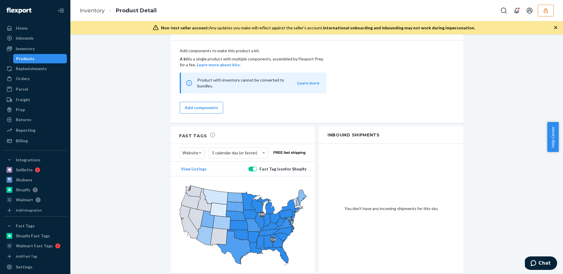
click at [546, 8] on icon "button" at bounding box center [546, 10] width 4 height 5
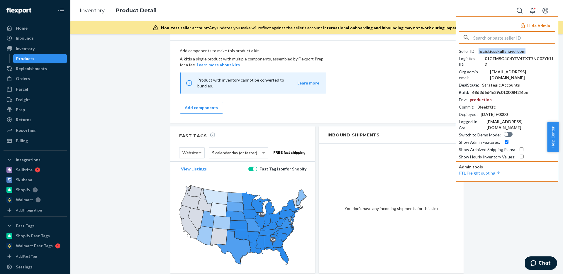
click at [482, 54] on div "logisticsskullshavercom" at bounding box center [502, 51] width 47 height 6
copy div "logisticsskullshavercom"
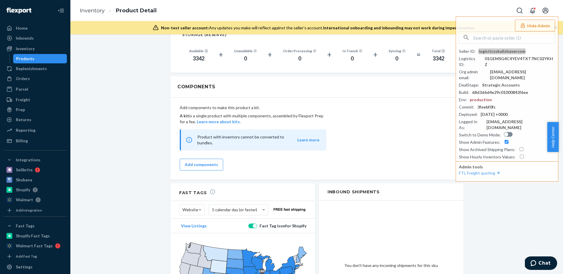
scroll to position [640, 0]
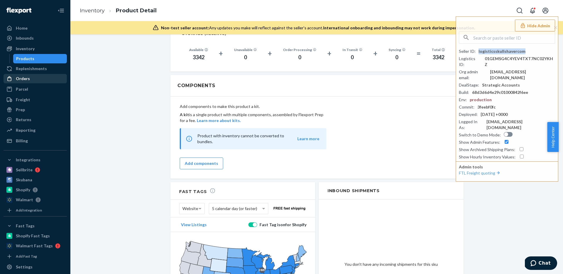
click at [25, 82] on div "Orders" at bounding box center [35, 79] width 62 height 8
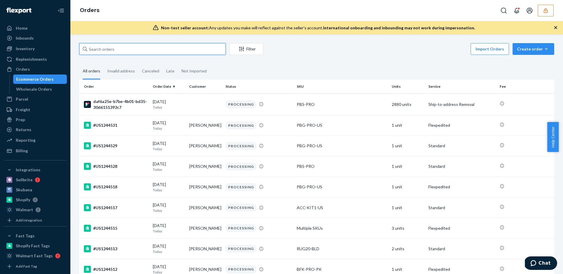
click at [125, 48] on input "text" at bounding box center [152, 49] width 147 height 12
paste input "137266395"
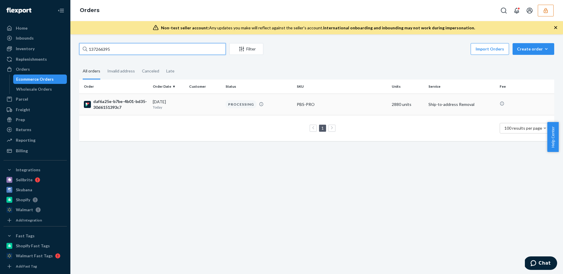
type input "137266395"
click at [213, 105] on td at bounding box center [205, 104] width 36 height 21
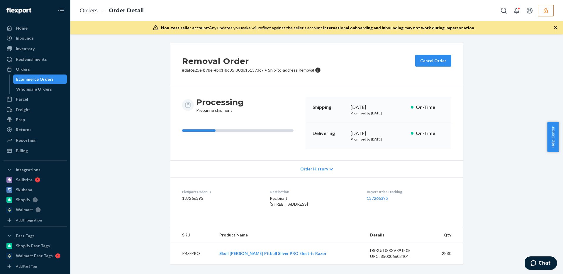
scroll to position [15, 0]
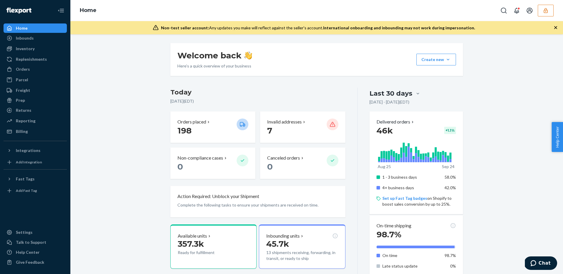
scroll to position [169, 0]
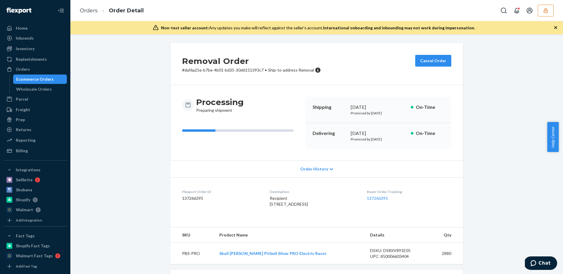
scroll to position [132, 0]
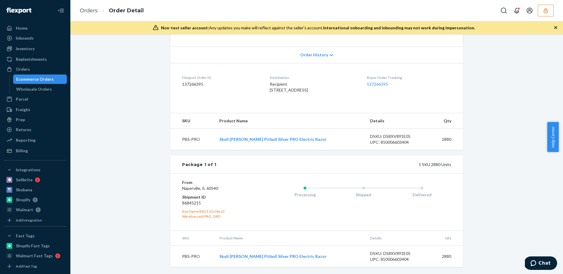
click at [195, 204] on dd "86845215" at bounding box center [217, 203] width 70 height 6
drag, startPoint x: 195, startPoint y: 204, endPoint x: 209, endPoint y: 206, distance: 13.9
click at [195, 204] on dd "86845215" at bounding box center [217, 203] width 70 height 6
copy dd "86845215"
click at [18, 113] on div "Freight" at bounding box center [35, 110] width 62 height 8
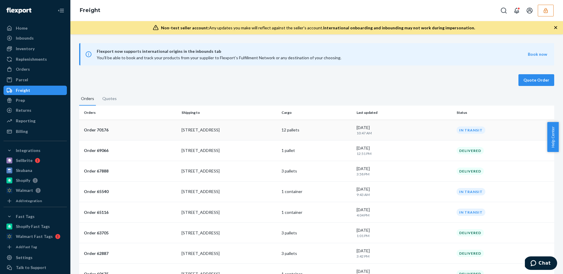
click at [256, 125] on td "[STREET_ADDRESS]" at bounding box center [229, 130] width 100 height 21
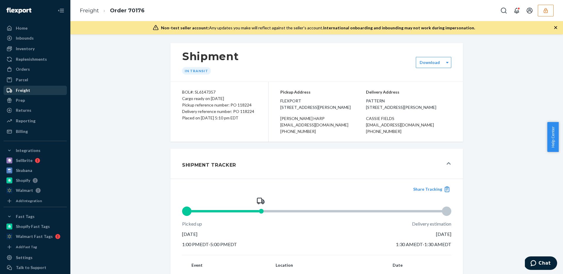
click at [30, 86] on link "Freight" at bounding box center [35, 90] width 63 height 9
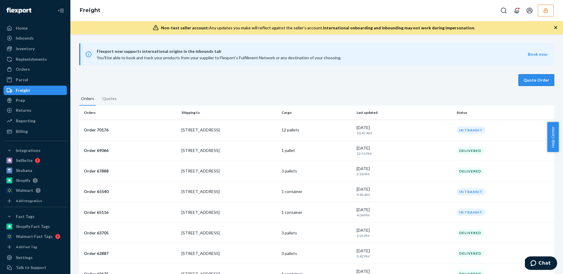
click at [532, 82] on button "Quote Order" at bounding box center [537, 80] width 36 height 12
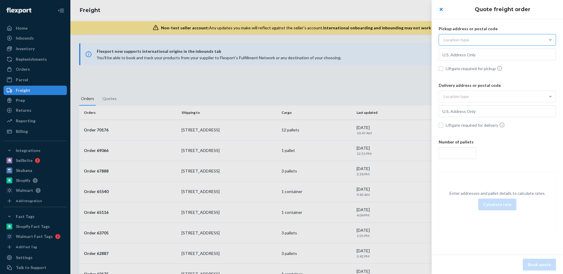
click at [490, 41] on div "Location type" at bounding box center [492, 40] width 106 height 11
click at [415, 40] on input "Location type" at bounding box center [415, 40] width 0 height 0
click at [477, 54] on div "Commercial" at bounding box center [497, 54] width 115 height 12
click at [415, 40] on input "option Commercial focused, 1 of 3. 3 results available. Use Up and Down to choo…" at bounding box center [415, 40] width 0 height 0
click at [477, 57] on input "text" at bounding box center [497, 55] width 117 height 12
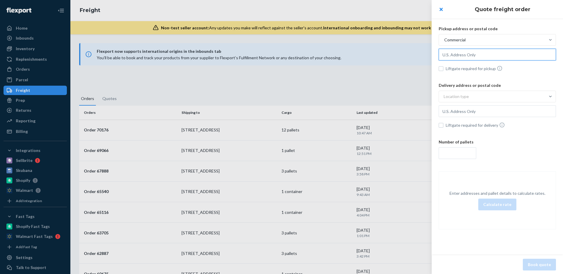
paste input "86845215"
type input "86845215"
paste input "[STREET_ADDRESS]"
type input "[STREET_ADDRESS]"
click at [515, 75] on div "Pickup address or postal code Commercial [STREET_ADDRESS] Liftgate required for…" at bounding box center [497, 127] width 131 height 227
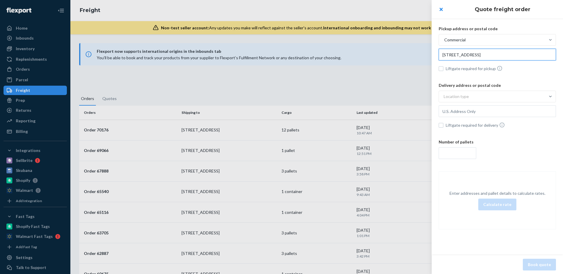
click at [519, 55] on input "[STREET_ADDRESS]" at bounding box center [497, 55] width 117 height 12
click at [523, 70] on span "Liftgate required for pickup" at bounding box center [501, 68] width 110 height 6
click at [444, 70] on input "Liftgate required for pickup" at bounding box center [441, 68] width 5 height 5
click at [442, 68] on input "Liftgate required for pickup" at bounding box center [441, 68] width 5 height 5
checkbox input "false"
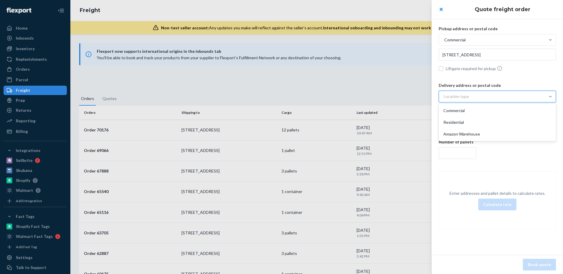
click at [461, 98] on div "Location type" at bounding box center [456, 97] width 25 height 6
click at [415, 97] on input "option Commercial focused, 1 of 3. 3 results available. Use Up and Down to choo…" at bounding box center [415, 97] width 0 height 0
click at [463, 111] on div "Commercial" at bounding box center [497, 111] width 115 height 12
click at [415, 97] on input "option Commercial focused, 1 of 3. 3 results available. Use Up and Down to choo…" at bounding box center [415, 97] width 0 height 0
click at [472, 111] on input "text" at bounding box center [497, 111] width 117 height 12
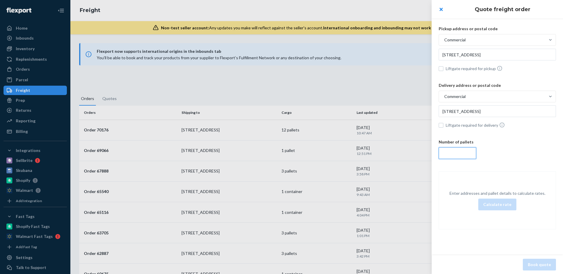
click at [457, 154] on input "number" at bounding box center [458, 153] width 38 height 12
type input "[STREET_ADDRESS]"
type input "12"
click at [289, 91] on div at bounding box center [281, 137] width 563 height 274
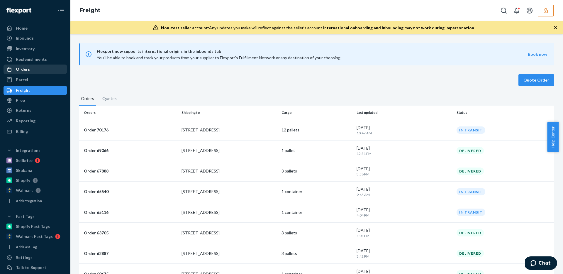
click at [17, 67] on div "Orders" at bounding box center [23, 69] width 14 height 6
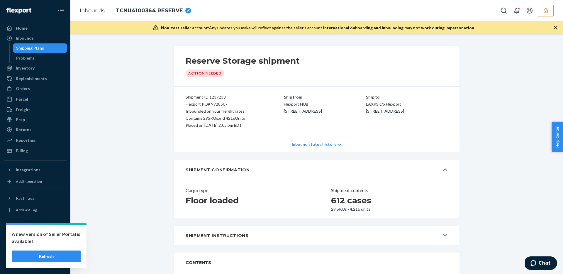
scroll to position [1007, 0]
